Goal: Communication & Community: Answer question/provide support

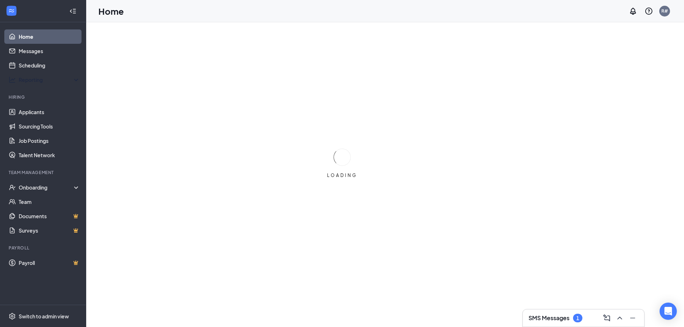
click at [31, 52] on link "Messages" at bounding box center [49, 51] width 61 height 14
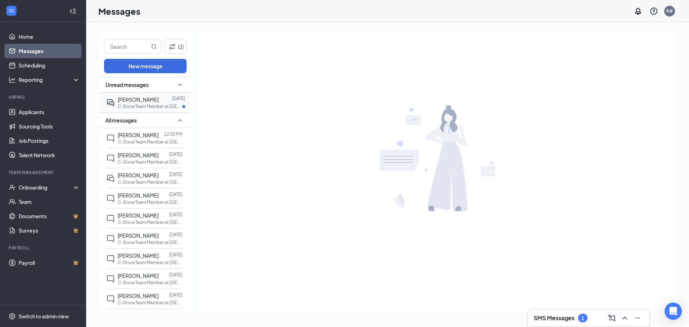
click at [146, 108] on p "C-Store Team Member at [GEOGRAPHIC_DATA] - Refuel 1150" at bounding box center [150, 106] width 65 height 6
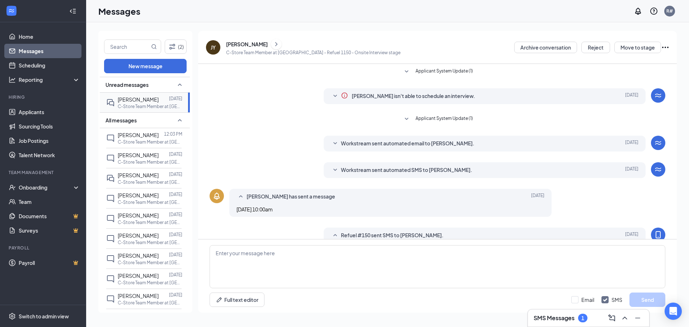
scroll to position [101, 0]
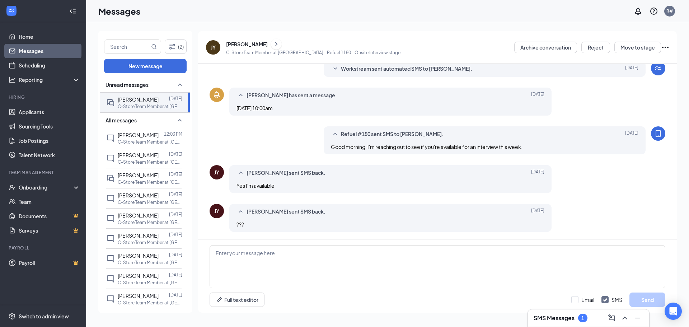
click at [240, 173] on icon "SmallChevronUp" at bounding box center [241, 173] width 4 height 2
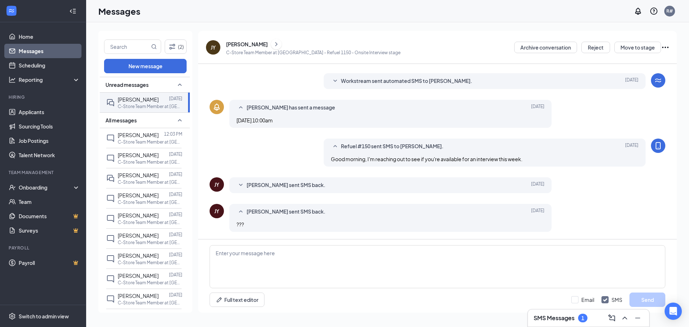
scroll to position [89, 0]
click at [636, 188] on div "JY Jesse Young sent SMS back. Sep 15 Yes I'm available" at bounding box center [438, 186] width 456 height 19
click at [535, 184] on span "[DATE]" at bounding box center [537, 185] width 13 height 9
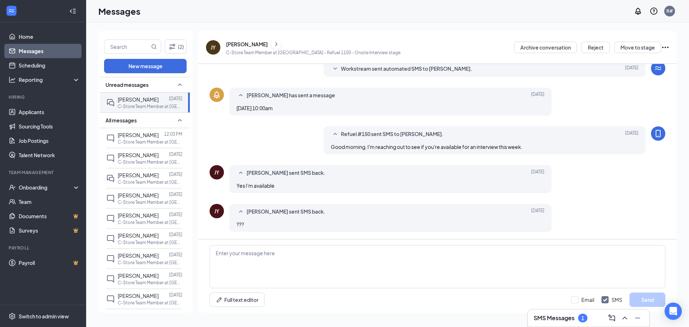
scroll to position [65, 0]
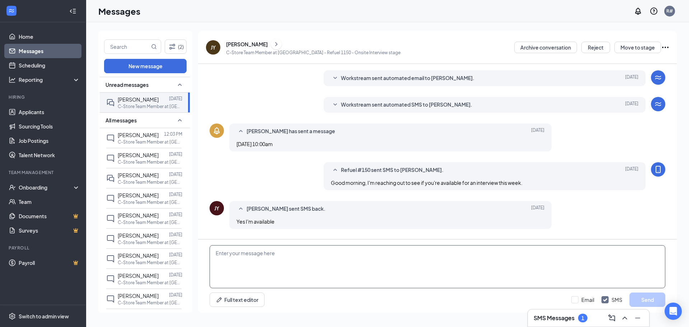
click at [373, 262] on textarea at bounding box center [438, 266] width 456 height 43
type textarea "[DATE] 12pm?"
click at [657, 297] on button "Send" at bounding box center [648, 300] width 36 height 14
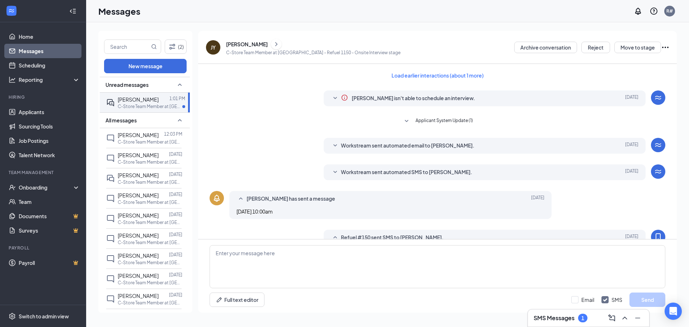
scroll to position [181, 0]
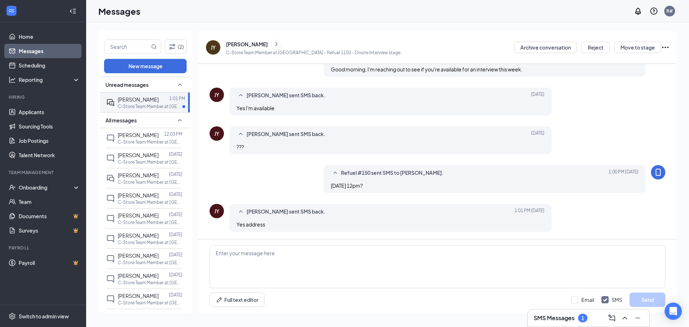
click at [273, 45] on icon "ChevronRight" at bounding box center [276, 44] width 7 height 9
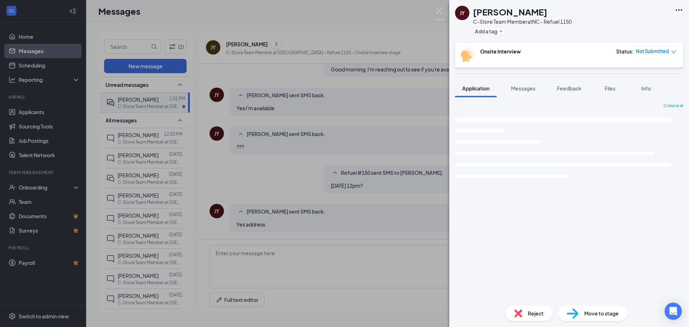
click at [660, 52] on span "Not Submitted" at bounding box center [652, 51] width 33 height 7
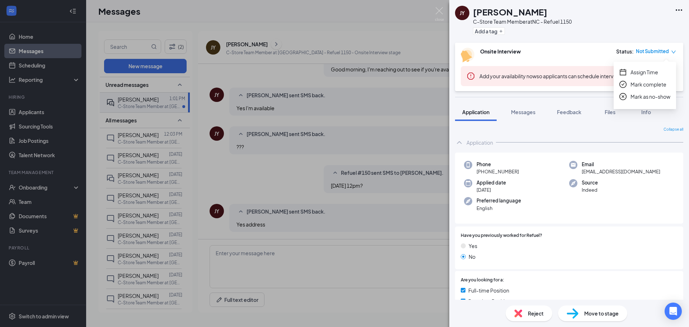
click at [674, 52] on icon "down" at bounding box center [673, 52] width 5 height 5
click at [668, 54] on span "Not Submitted" at bounding box center [652, 51] width 33 height 7
click at [655, 74] on span "Assign Time" at bounding box center [645, 72] width 28 height 8
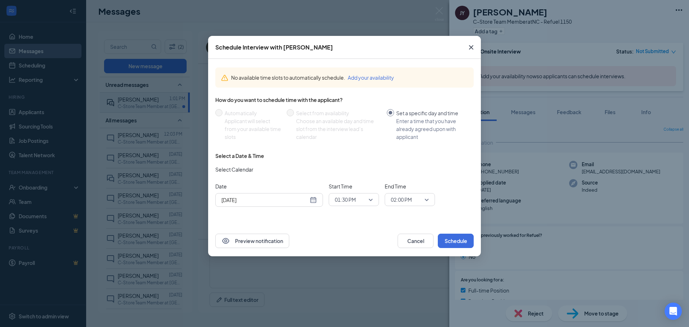
click at [311, 199] on div "Sep 16, 2025" at bounding box center [270, 200] width 96 height 8
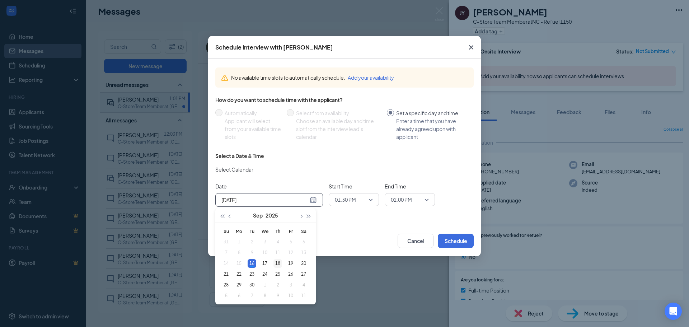
type input "Sep 18, 2025"
drag, startPoint x: 279, startPoint y: 262, endPoint x: 333, endPoint y: 243, distance: 57.7
click at [278, 262] on div "18" at bounding box center [278, 263] width 9 height 9
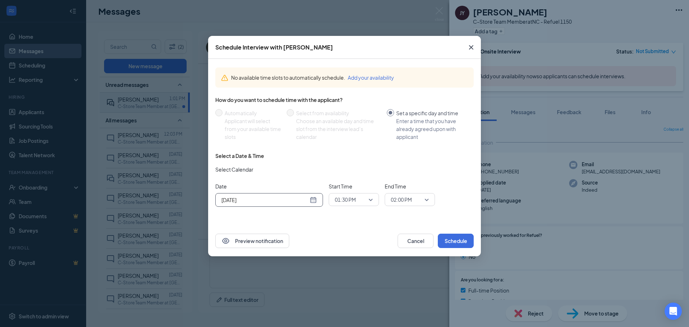
click at [371, 199] on span "01:30 PM" at bounding box center [354, 199] width 38 height 11
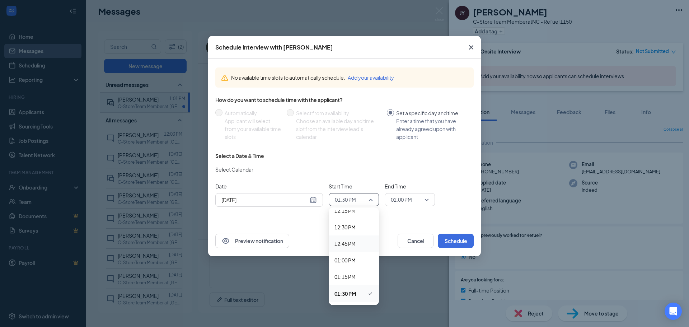
scroll to position [781, 0]
click at [348, 232] on span "12:00 PM" at bounding box center [345, 230] width 21 height 8
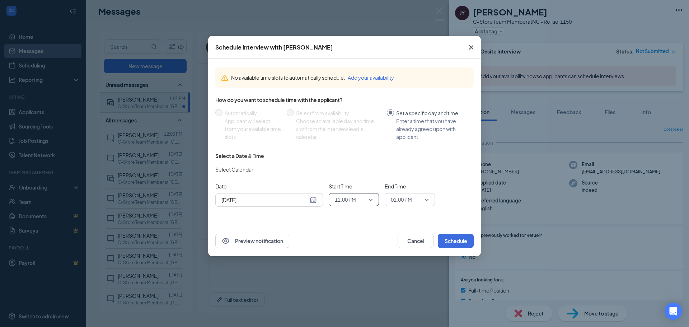
click at [428, 197] on span "02:00 PM" at bounding box center [410, 199] width 38 height 11
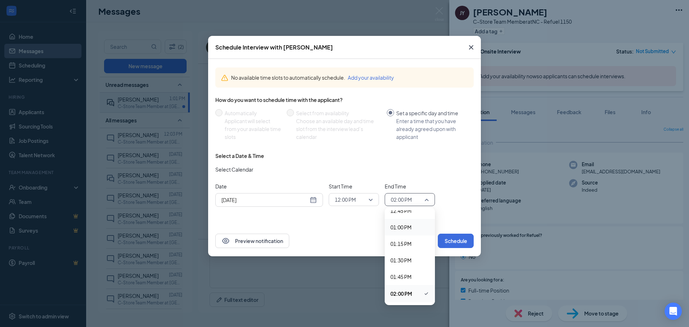
scroll to position [814, 0]
click at [406, 228] on span "12:30 PM" at bounding box center [401, 230] width 21 height 8
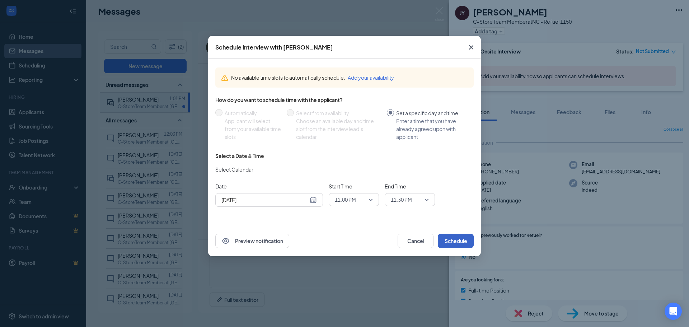
click at [449, 242] on button "Schedule" at bounding box center [456, 241] width 36 height 14
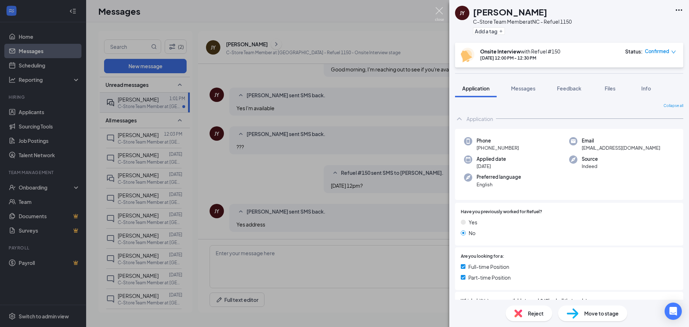
click at [441, 12] on img at bounding box center [439, 14] width 9 height 14
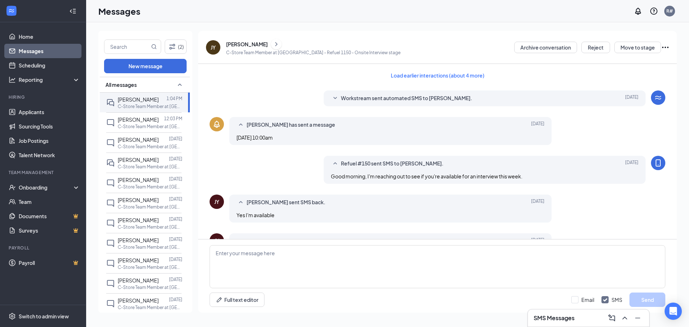
scroll to position [181, 0]
